Goal: Task Accomplishment & Management: Use online tool/utility

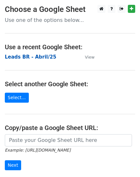
click at [34, 57] on strong "Leads BR - Abril/25" at bounding box center [31, 57] width 52 height 6
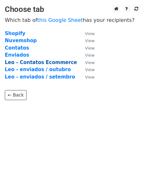
click at [54, 62] on strong "Leo - Contatos Ecommerce" at bounding box center [41, 62] width 72 height 6
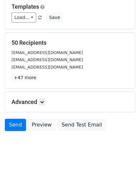
scroll to position [73, 0]
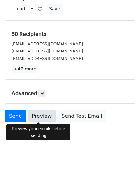
click at [42, 115] on link "Preview" at bounding box center [42, 116] width 28 height 12
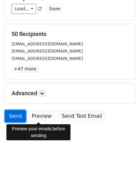
click at [13, 115] on link "Send" at bounding box center [15, 116] width 21 height 12
